Goal: Information Seeking & Learning: Learn about a topic

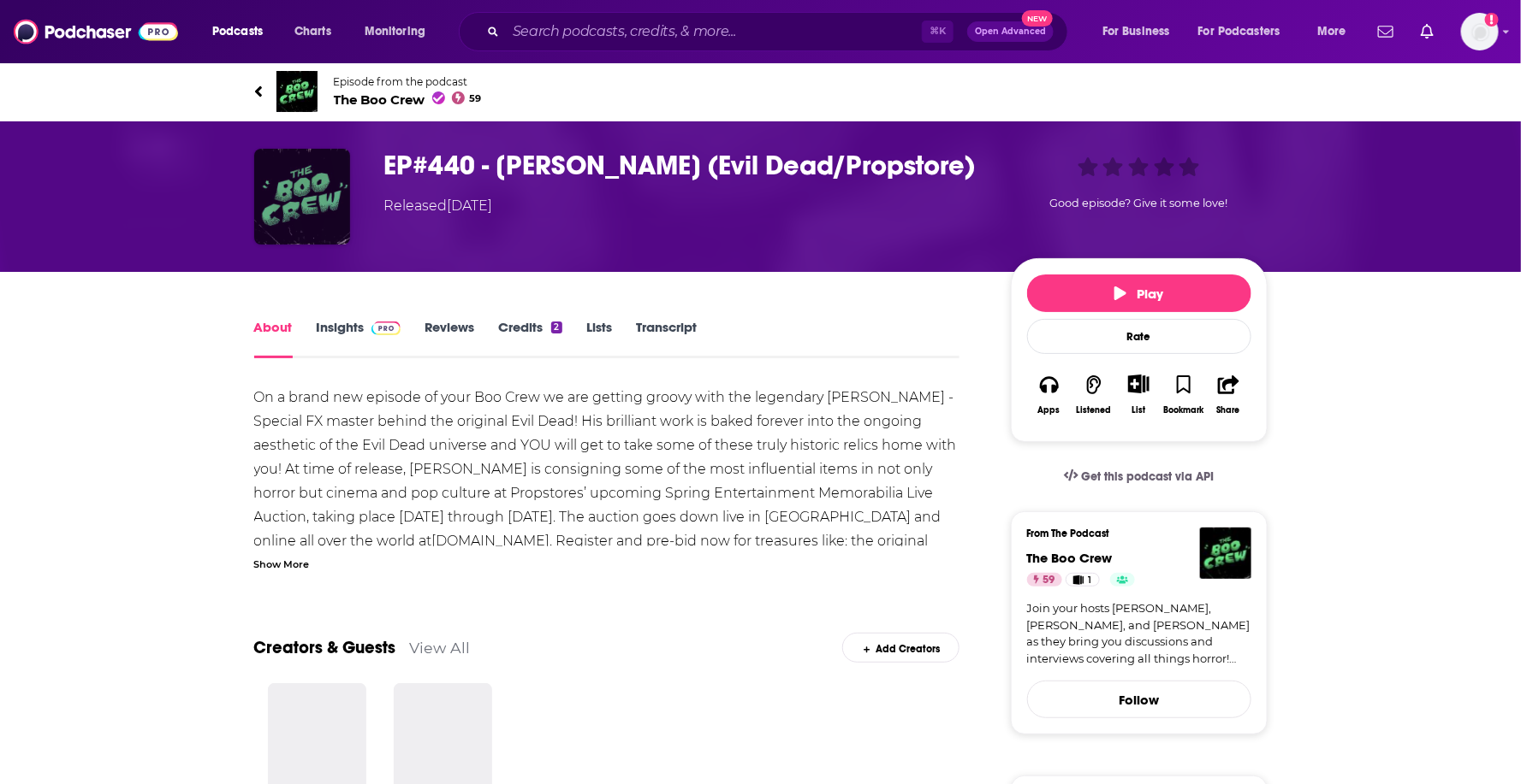
click at [306, 182] on img "EP#440 - Tom Sullivan (Evil Dead/Propstore)" at bounding box center [301, 197] width 96 height 96
click at [308, 184] on img "EP#440 - Tom Sullivan (Evil Dead/Propstore)" at bounding box center [301, 197] width 96 height 96
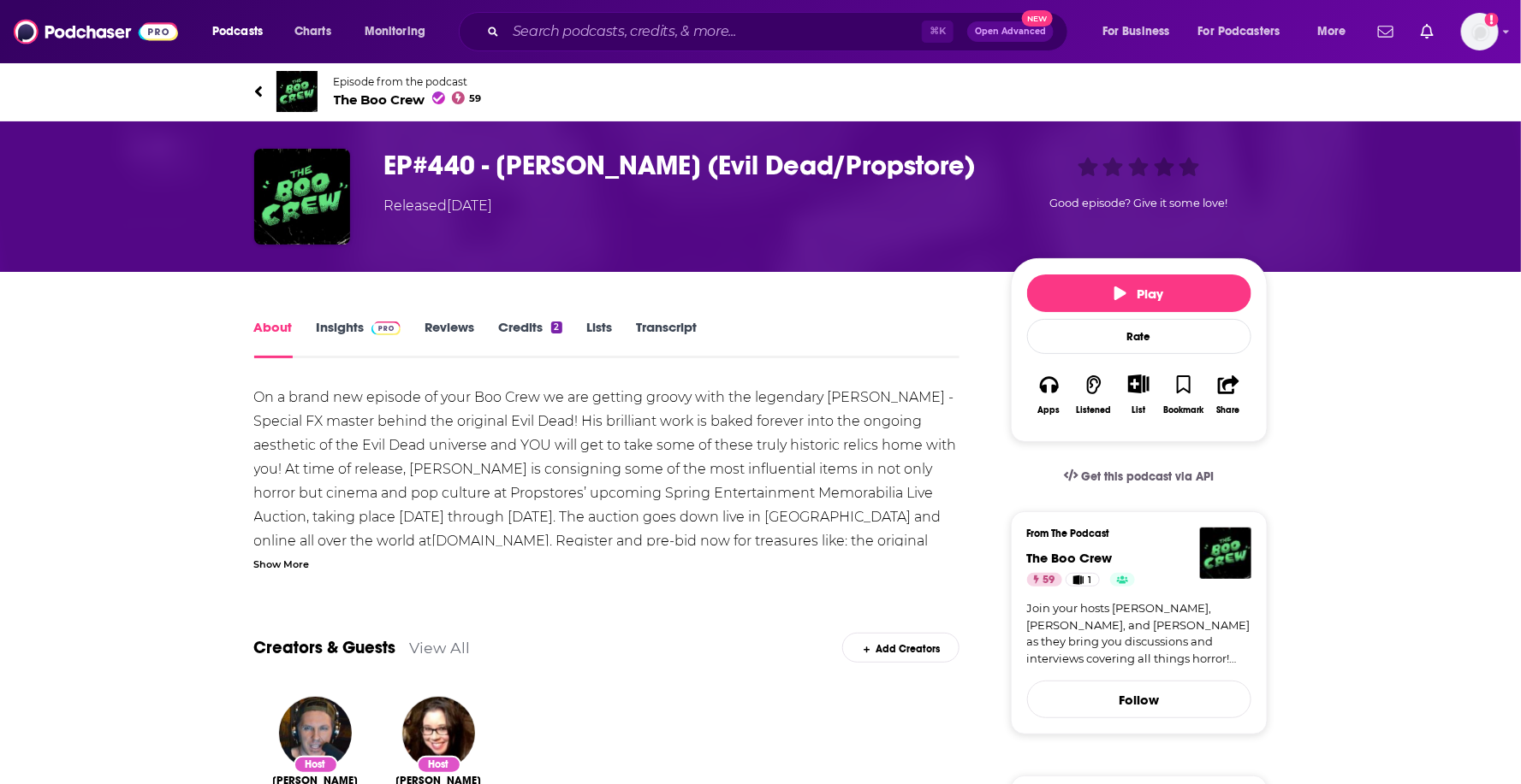
click at [308, 63] on div "Podcasts Charts Monitoring ⌘ K Open Advanced New For Business For Podcasters Mo…" at bounding box center [760, 31] width 1521 height 64
click at [361, 85] on span "Episode from the podcast" at bounding box center [408, 82] width 148 height 13
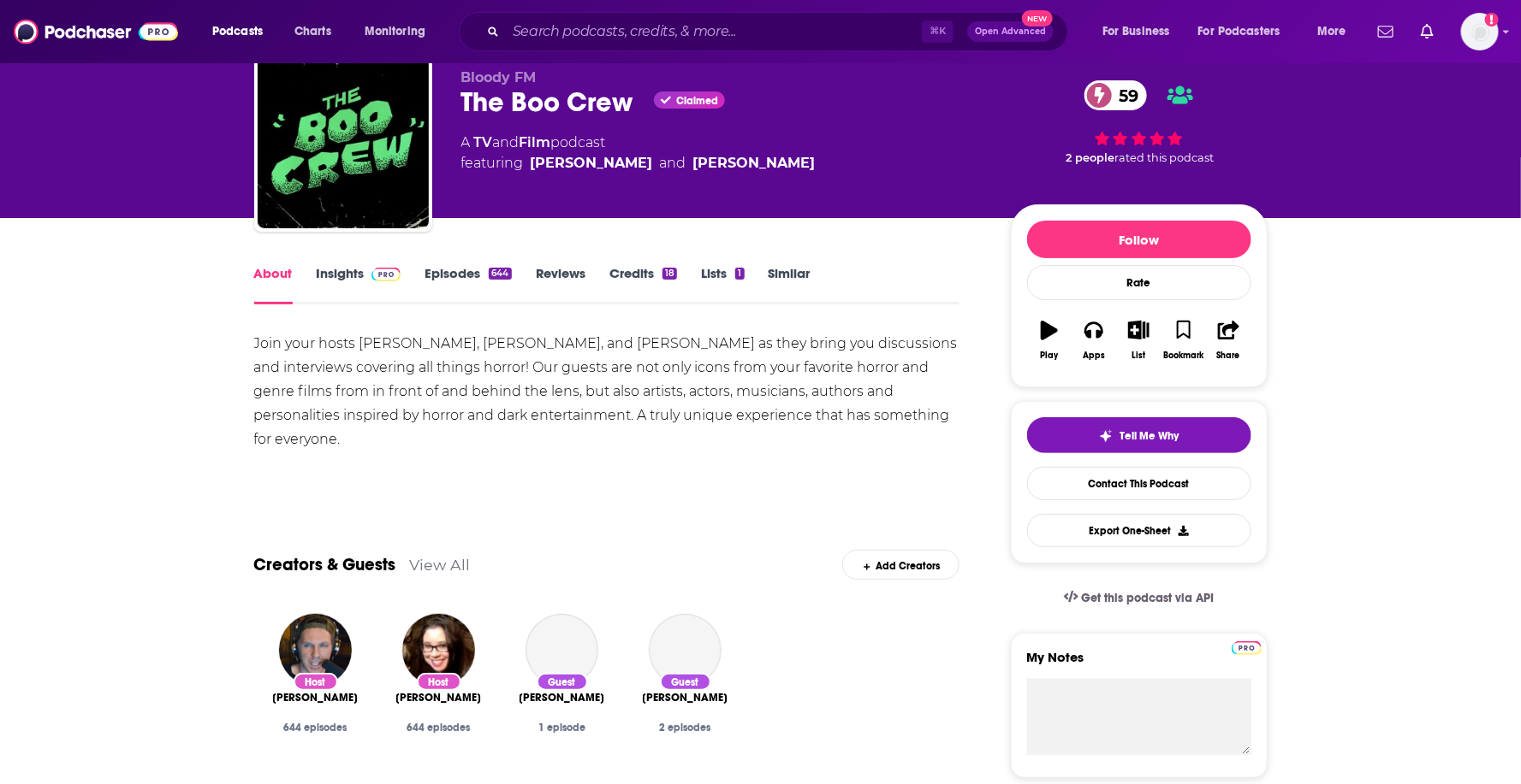
scroll to position [66, 0]
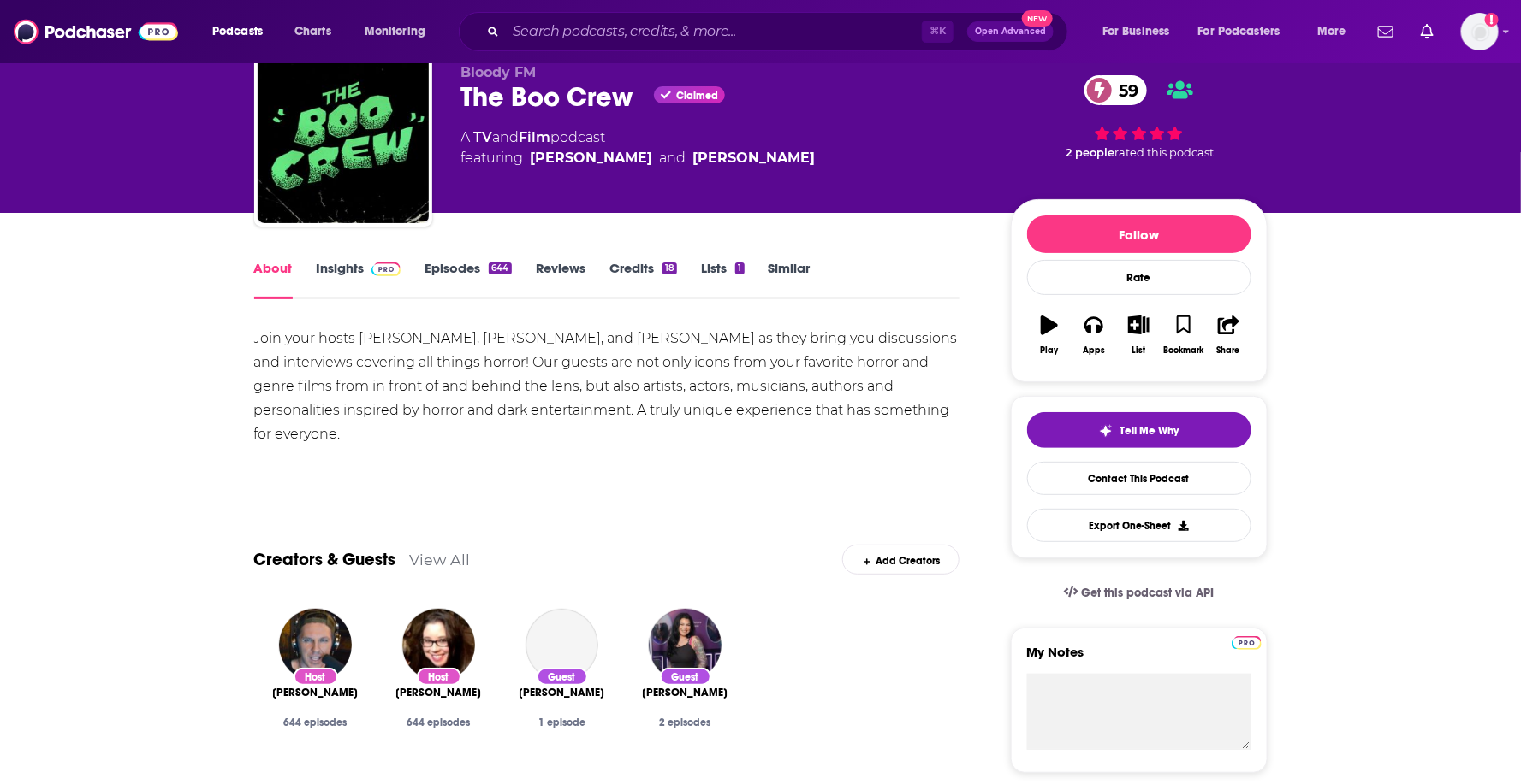
click at [444, 272] on link "Episodes 644" at bounding box center [467, 279] width 87 height 39
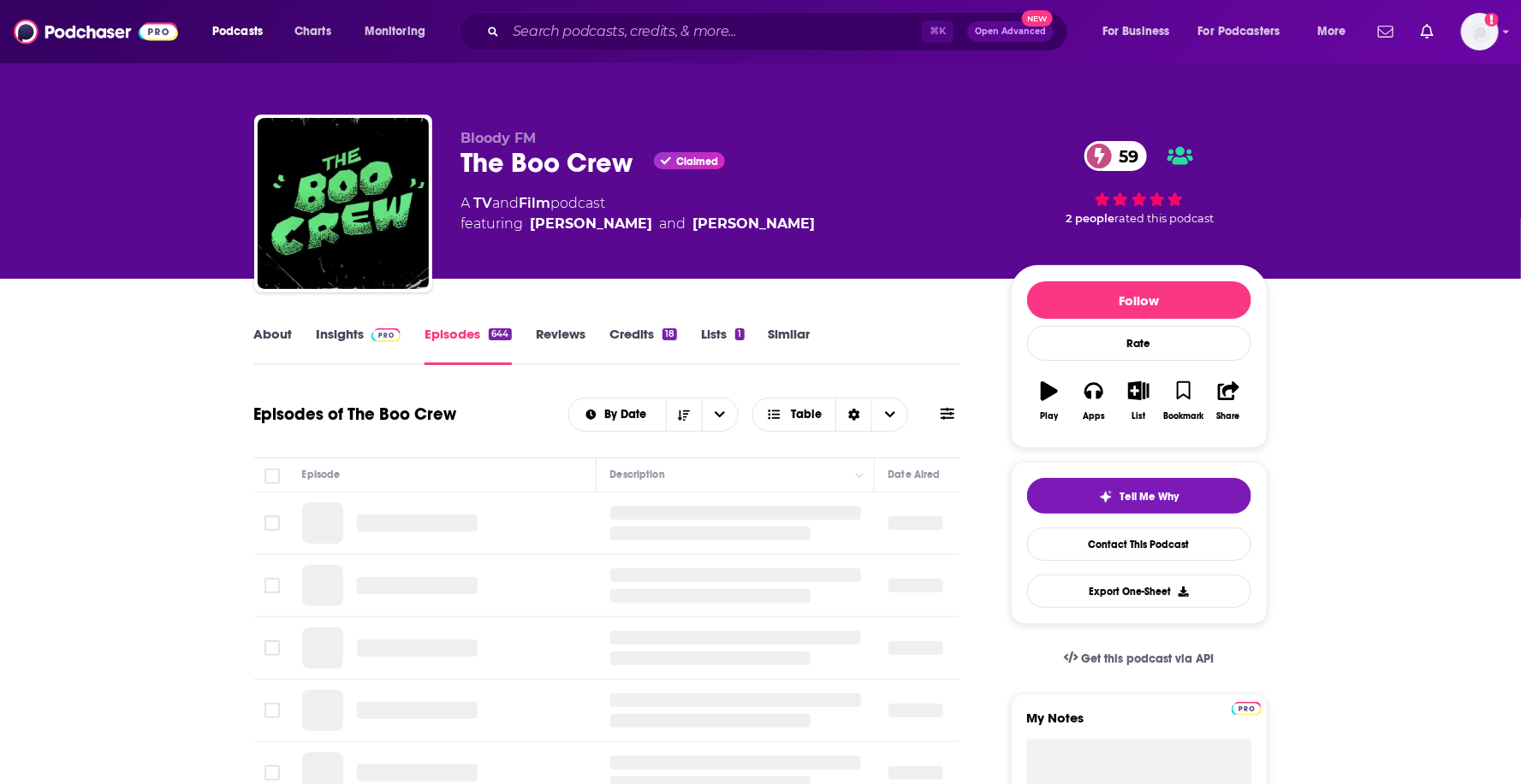
click at [349, 337] on link "Insights" at bounding box center [358, 345] width 85 height 39
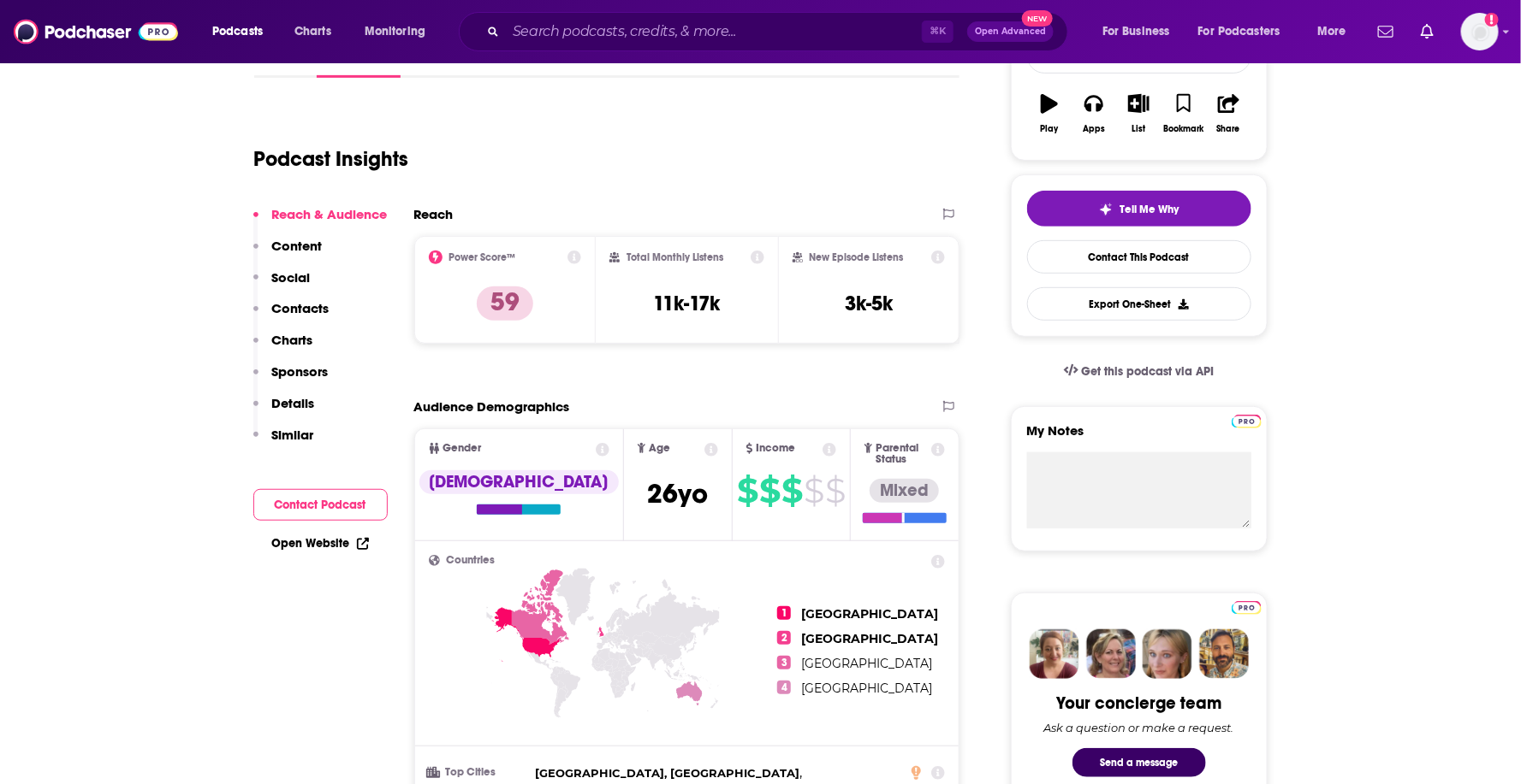
scroll to position [316, 0]
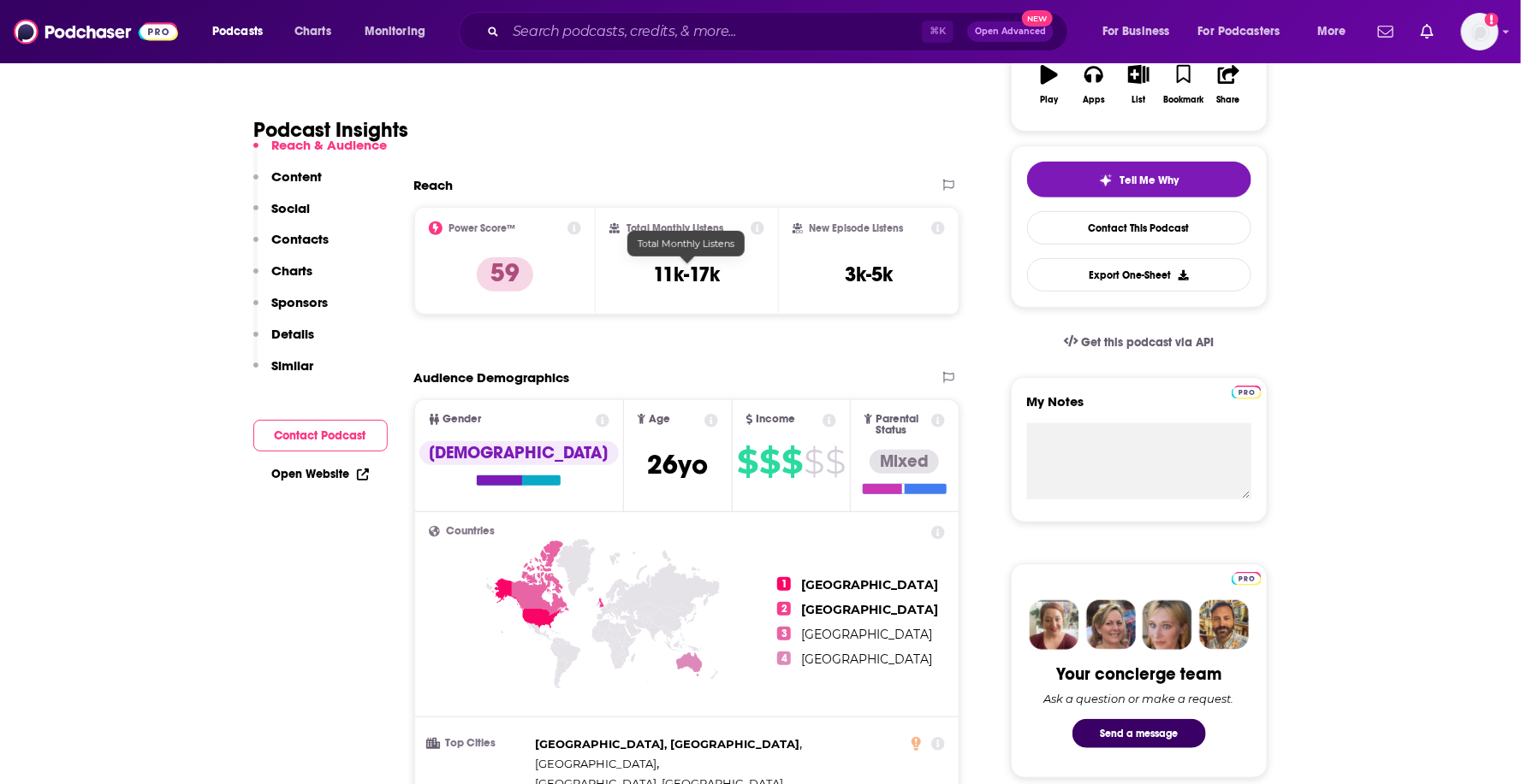
click at [699, 274] on h3 "11k-17k" at bounding box center [686, 274] width 67 height 26
drag, startPoint x: 722, startPoint y: 272, endPoint x: 655, endPoint y: 272, distance: 67.0
click at [655, 272] on div "Total Monthly Listens 11k-17k" at bounding box center [686, 260] width 155 height 79
copy h3 "11k-17k"
